Goal: Complete application form

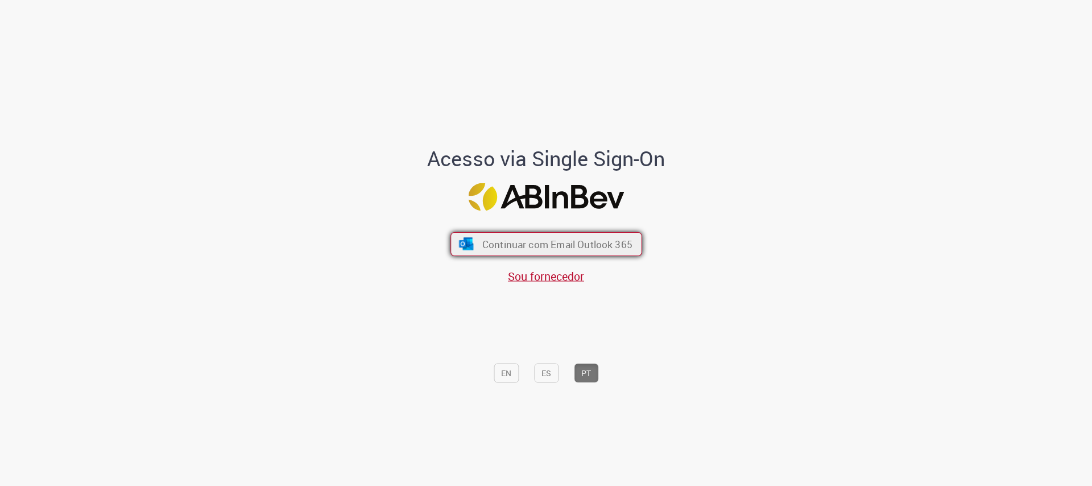
click at [578, 239] on span "Continuar com Email Outlook 365" at bounding box center [557, 244] width 150 height 13
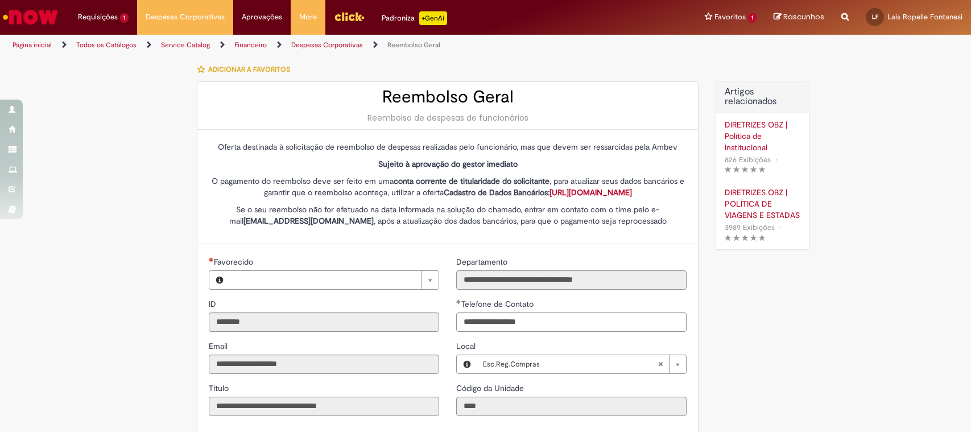
type input "**********"
